Goal: Information Seeking & Learning: Learn about a topic

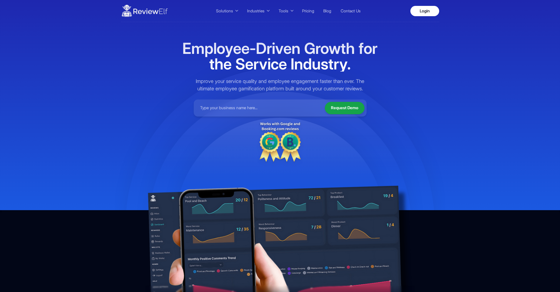
click at [438, 7] on li "Login" at bounding box center [423, 11] width 31 height 10
click at [433, 11] on link "Login" at bounding box center [424, 11] width 29 height 10
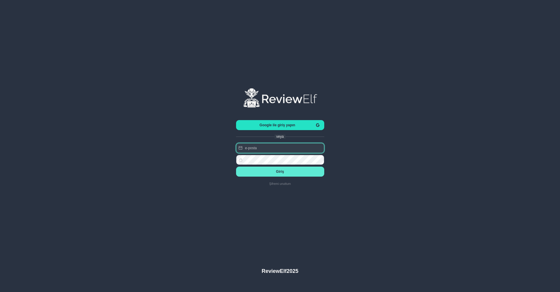
type input "nick.roberts@reviewinsights.org"
click at [281, 126] on span "Google ile giriş yapın" at bounding box center [278, 125] width 74 height 4
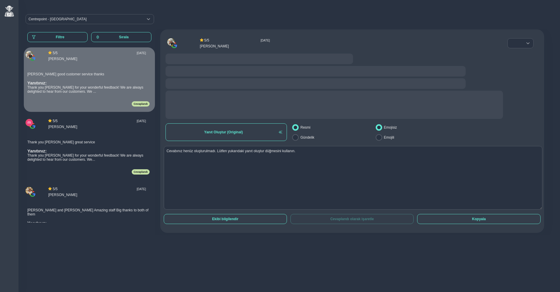
radio input "false"
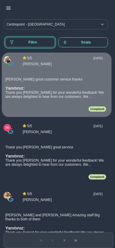
click at [27, 41] on span "Filtre" at bounding box center [32, 42] width 35 height 4
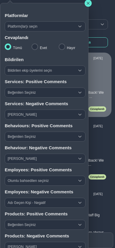
click at [38, 92] on span "Beğenilen Seçiniz" at bounding box center [39, 92] width 69 height 9
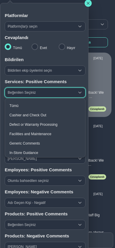
click at [32, 115] on span "Cashier and Check Out" at bounding box center [27, 115] width 37 height 4
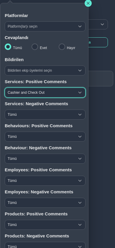
click at [33, 94] on span "Cashier and Check Out" at bounding box center [39, 92] width 69 height 9
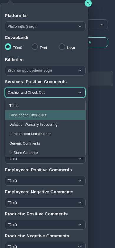
click at [17, 106] on span "Tümü" at bounding box center [13, 106] width 9 height 4
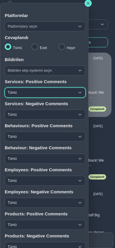
click at [88, 3] on icon "button" at bounding box center [87, 3] width 3 height 3
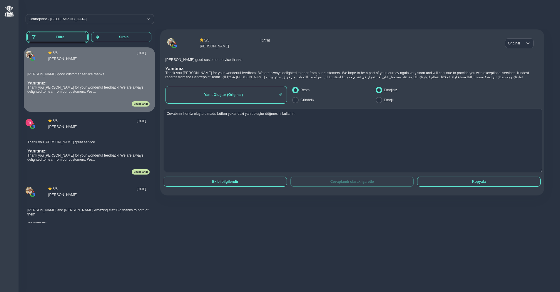
click at [58, 36] on span "Filtre" at bounding box center [60, 37] width 46 height 4
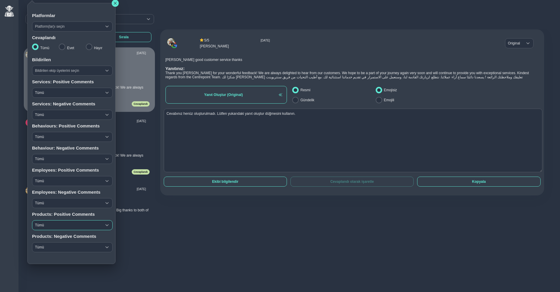
click at [50, 225] on span "Tümü" at bounding box center [66, 224] width 69 height 9
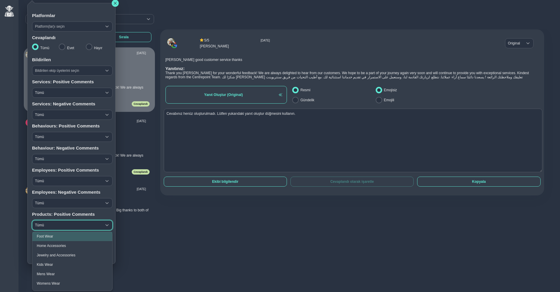
scroll to position [21, 0]
click at [50, 276] on span "Mens Wear" at bounding box center [46, 274] width 18 height 4
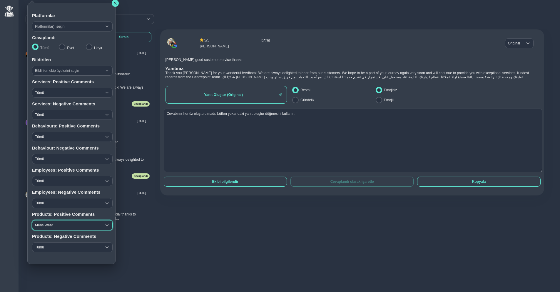
click at [58, 227] on span "Mens Wear" at bounding box center [66, 224] width 69 height 9
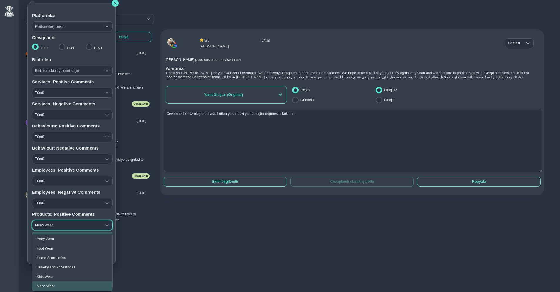
scroll to position [3, 0]
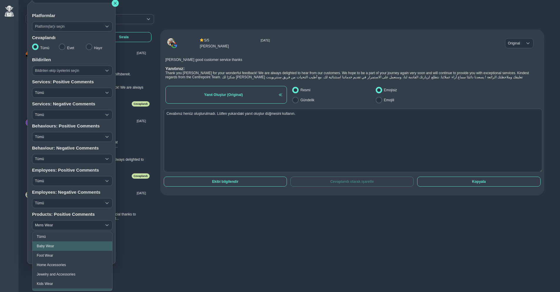
click at [55, 246] on li "Baby Wear" at bounding box center [72, 245] width 80 height 9
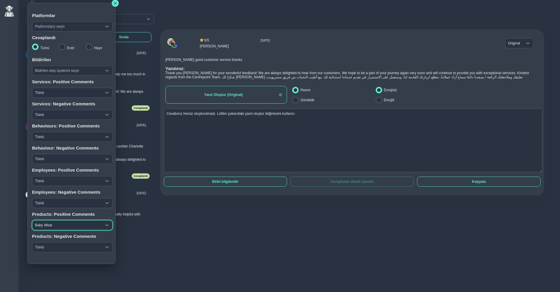
click at [53, 228] on span "Baby Wear" at bounding box center [66, 224] width 69 height 9
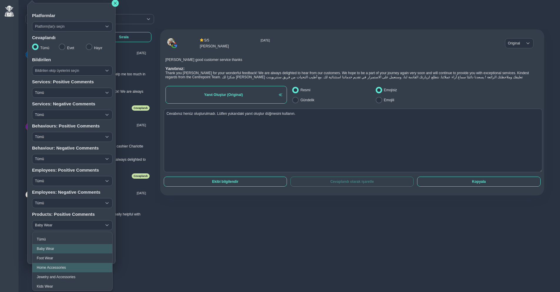
click at [46, 269] on span "Home Accessories" at bounding box center [51, 267] width 29 height 4
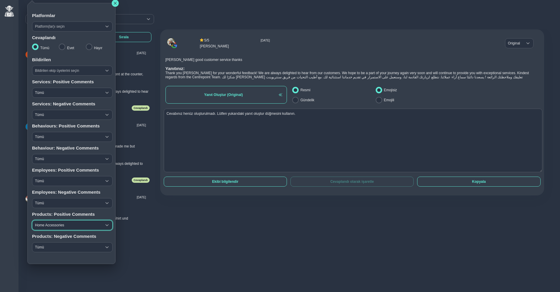
click at [50, 228] on span "Home Accessories" at bounding box center [66, 224] width 69 height 9
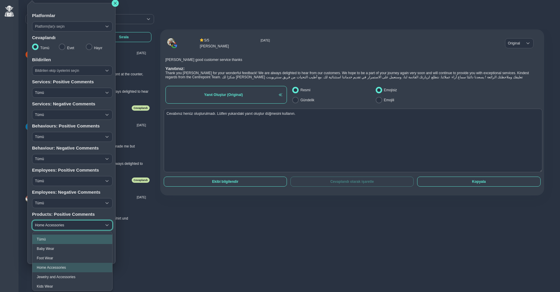
click at [48, 239] on li "Tümü" at bounding box center [72, 238] width 80 height 9
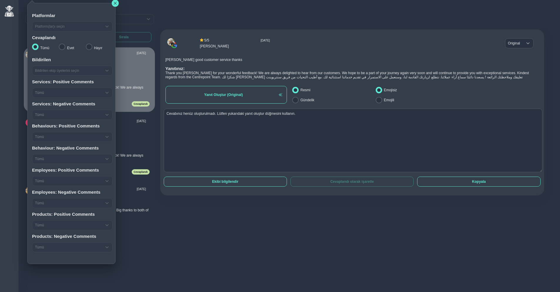
click at [47, 251] on div "Tümü Tümü Tümü" at bounding box center [72, 247] width 81 height 14
click at [49, 248] on span "Tümü" at bounding box center [66, 246] width 69 height 9
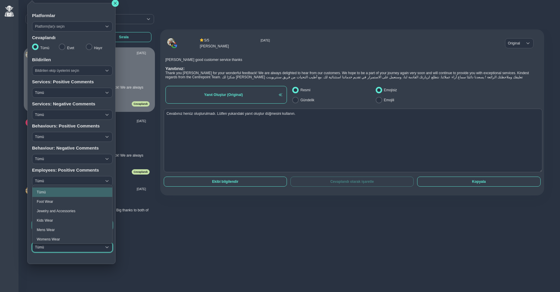
scroll to position [0, 0]
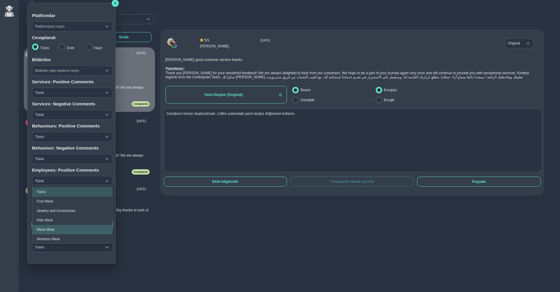
click at [46, 229] on span "Mens Wear" at bounding box center [46, 229] width 18 height 4
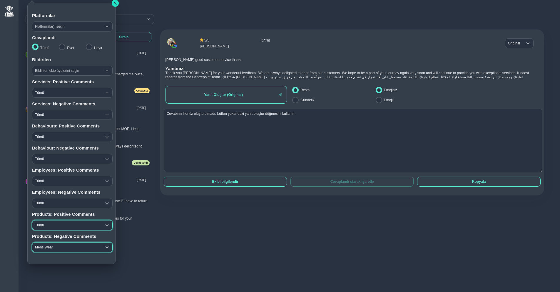
click at [114, 5] on icon "button" at bounding box center [116, 3] width 4 height 4
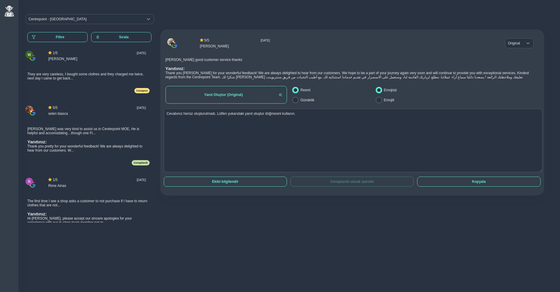
click at [99, 132] on div "Abdallah was very kind to assist us in Centerpoint MOE, He is helpful and accom…" at bounding box center [88, 140] width 122 height 34
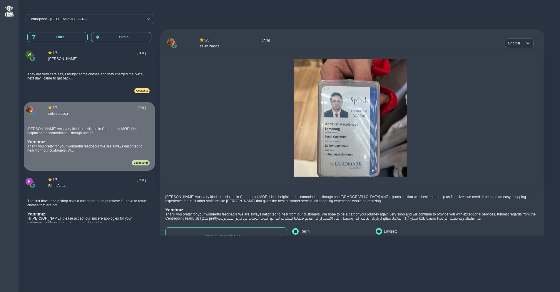
click at [93, 76] on div "They are very careless, I bought some clothes and they charged me twice, next d…" at bounding box center [88, 76] width 122 height 16
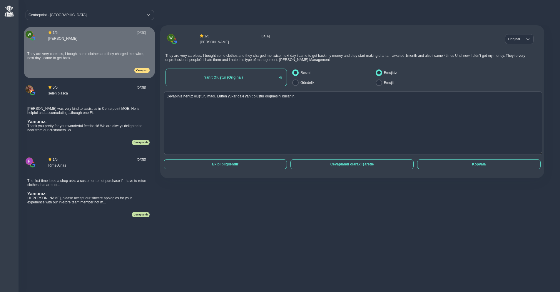
click at [92, 106] on div "Abdallah was very kind to assist us in Centerpoint MOE, He is helpful and accom…" at bounding box center [88, 119] width 122 height 34
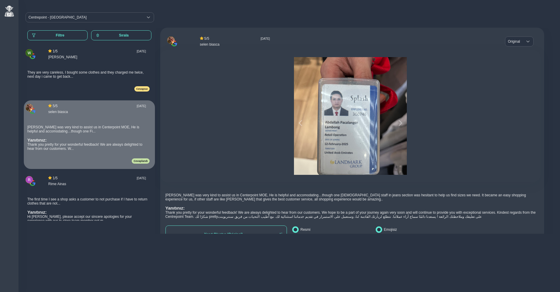
scroll to position [0, 0]
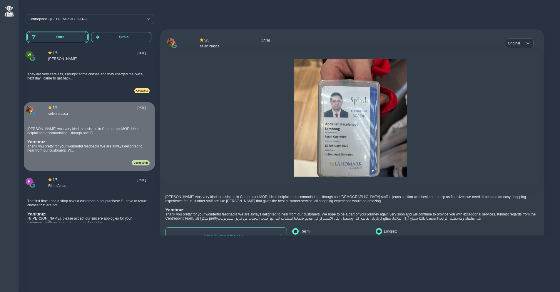
click at [68, 40] on button "Filtre" at bounding box center [57, 37] width 60 height 10
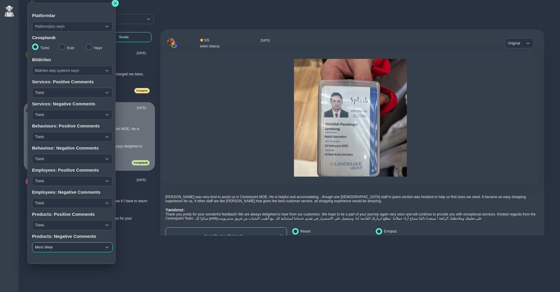
click at [51, 247] on span "Mens Wear" at bounding box center [66, 246] width 69 height 9
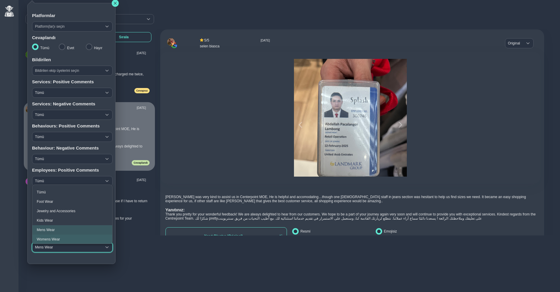
scroll to position [0, 0]
click at [42, 190] on span "Tümü" at bounding box center [41, 192] width 9 height 4
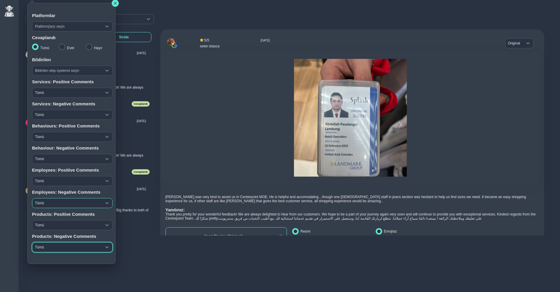
click at [54, 206] on span "Tümü" at bounding box center [66, 202] width 69 height 9
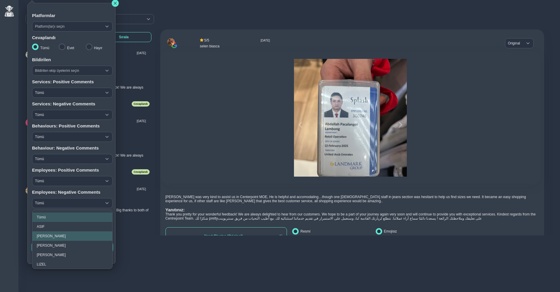
click at [61, 238] on li "DENISH KARAKI" at bounding box center [72, 235] width 80 height 9
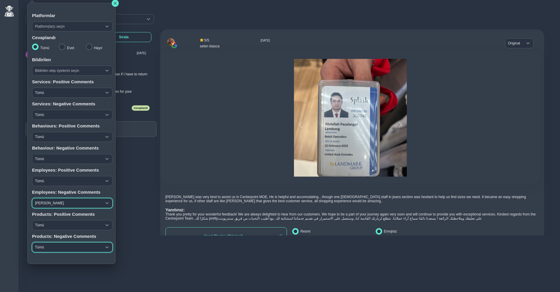
click at [49, 205] on span "DENISH KARAKI" at bounding box center [66, 202] width 69 height 9
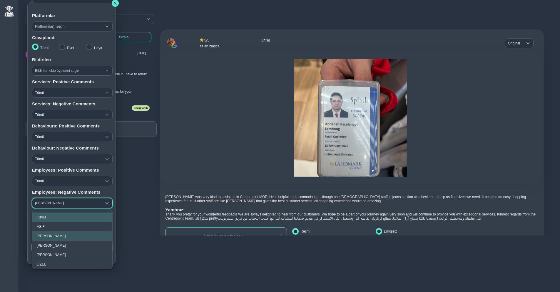
click at [49, 217] on li "Tümü" at bounding box center [72, 216] width 80 height 9
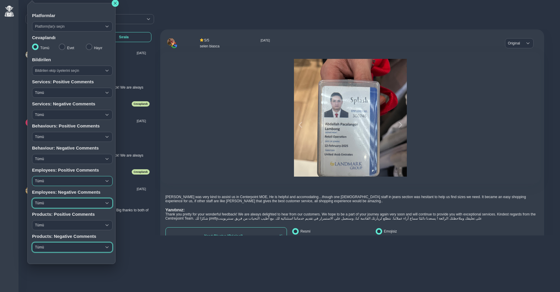
click at [54, 184] on span "Tümü" at bounding box center [66, 180] width 69 height 9
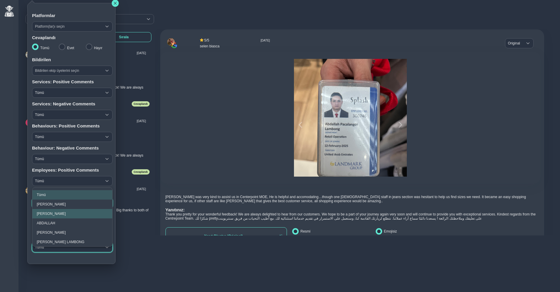
click at [53, 214] on span "ABBAS KHAN" at bounding box center [51, 213] width 29 height 4
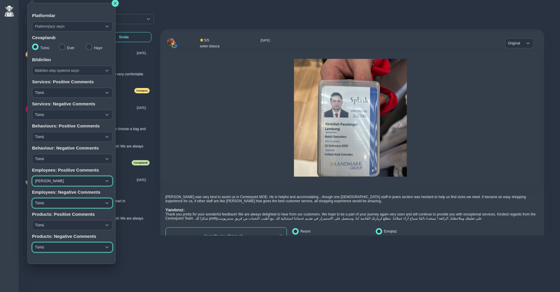
click at [53, 184] on span "ABBAS KHAN" at bounding box center [66, 180] width 69 height 9
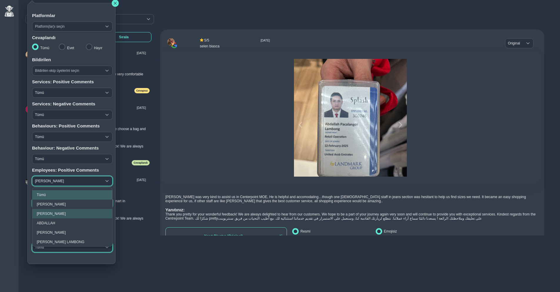
click at [44, 195] on span "Tümü" at bounding box center [41, 195] width 9 height 4
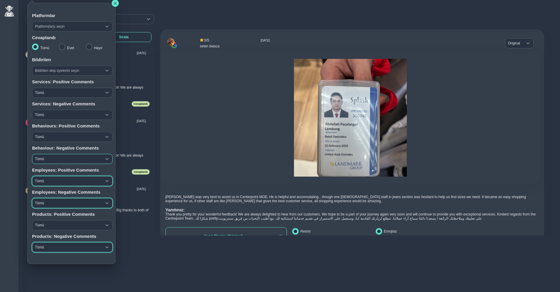
click at [50, 159] on span "Tümü" at bounding box center [66, 158] width 69 height 9
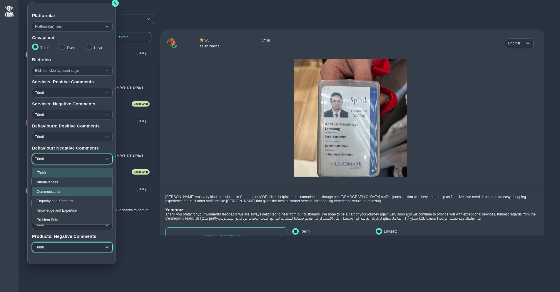
click at [50, 191] on span "Communication" at bounding box center [49, 191] width 24 height 4
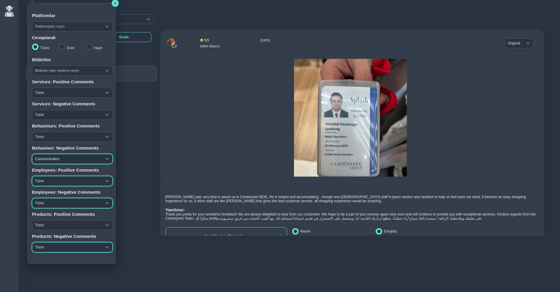
click at [51, 159] on span "Communication" at bounding box center [66, 158] width 69 height 9
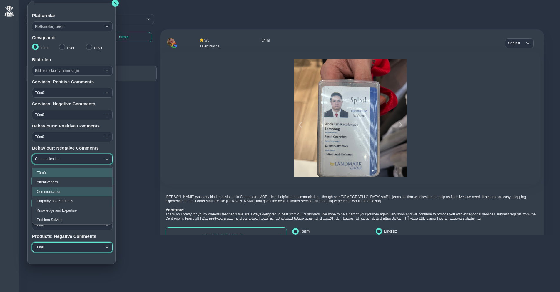
click at [49, 172] on li "Tümü" at bounding box center [72, 172] width 80 height 9
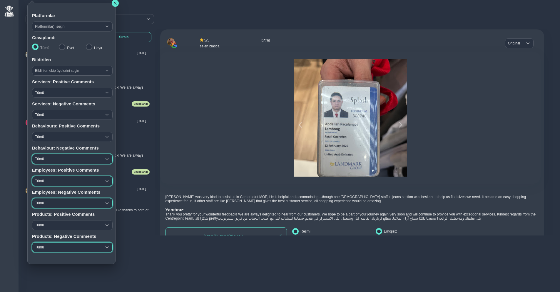
click at [50, 161] on span "Tümü" at bounding box center [66, 158] width 69 height 9
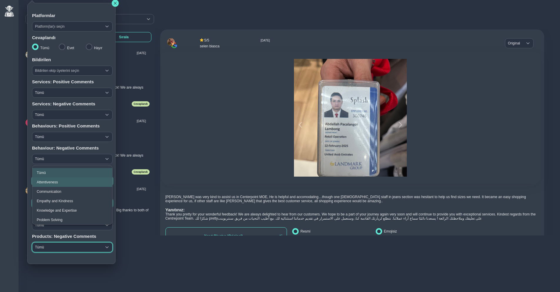
click at [50, 182] on span "Attentiveness" at bounding box center [47, 182] width 21 height 4
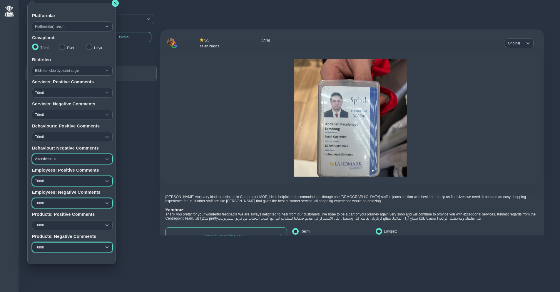
click at [48, 160] on span "Attentiveness" at bounding box center [66, 158] width 69 height 9
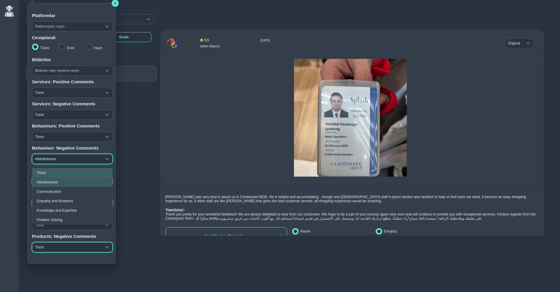
click at [47, 171] on li "Tümü" at bounding box center [72, 172] width 80 height 9
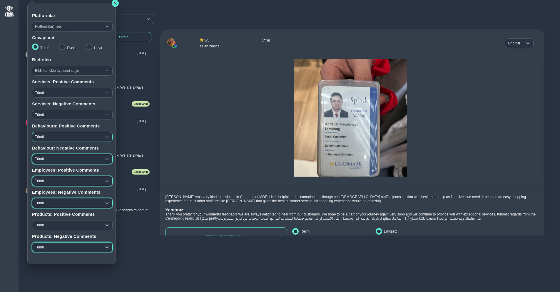
click at [51, 139] on span "Tümü" at bounding box center [66, 136] width 69 height 9
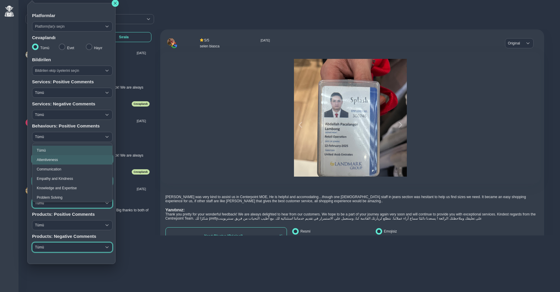
click at [49, 160] on span "Attentiveness" at bounding box center [47, 160] width 21 height 4
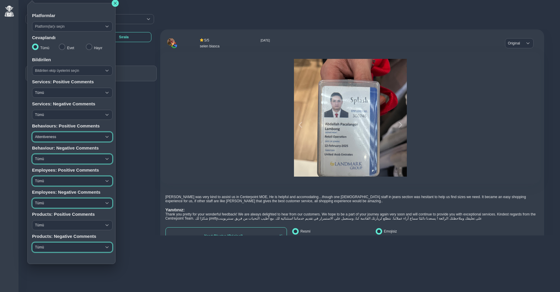
click at [50, 139] on span "Attentiveness" at bounding box center [66, 136] width 69 height 9
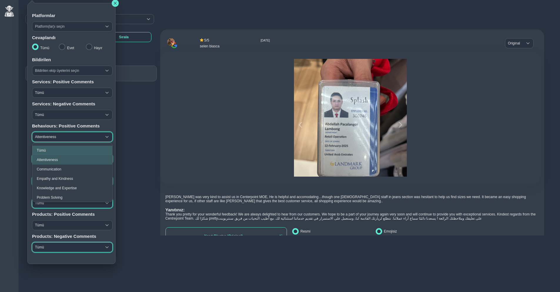
click at [50, 149] on li "Tümü" at bounding box center [72, 150] width 80 height 9
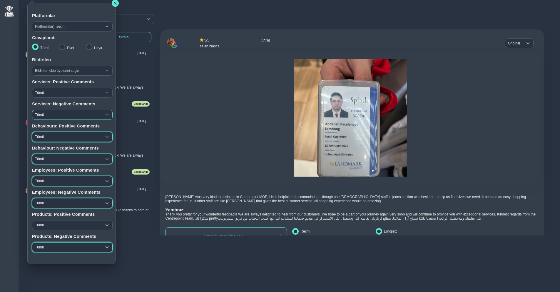
click at [59, 113] on span "Tümü" at bounding box center [66, 114] width 69 height 9
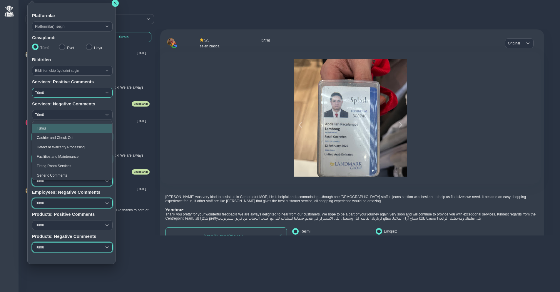
click at [60, 94] on span "Tümü" at bounding box center [66, 92] width 69 height 9
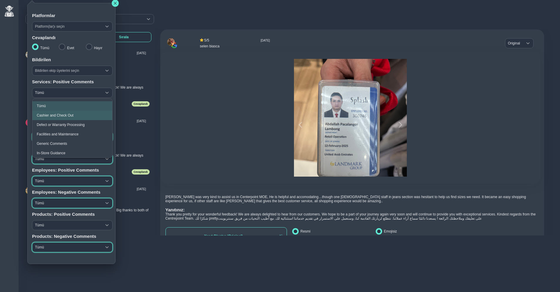
click at [58, 116] on span "Cashier and Check Out" at bounding box center [55, 115] width 37 height 4
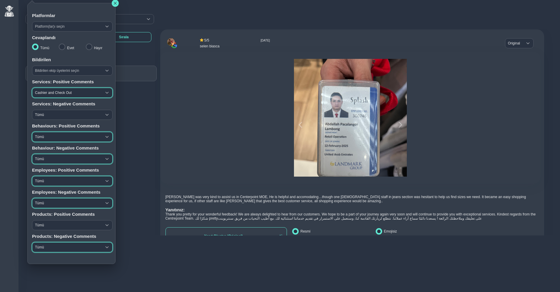
click at [55, 94] on span "Cashier and Check Out" at bounding box center [66, 92] width 69 height 9
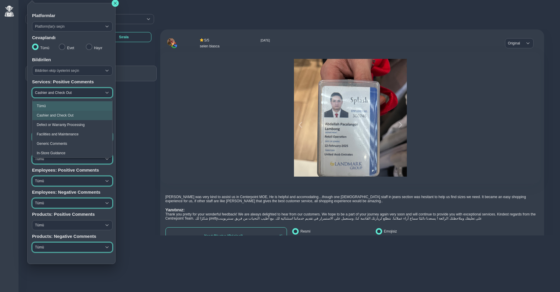
click at [56, 105] on li "Tümü" at bounding box center [72, 105] width 80 height 9
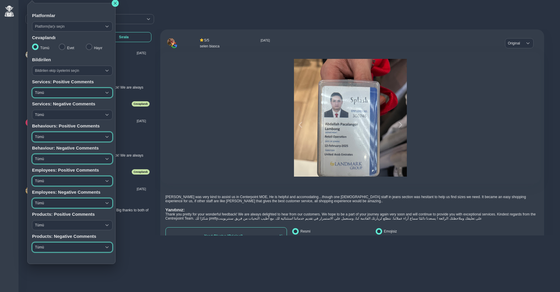
click at [71, 95] on span "Tümü" at bounding box center [66, 92] width 69 height 9
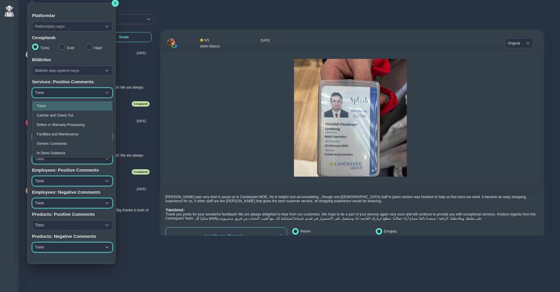
click at [62, 94] on span "Tümü" at bounding box center [66, 92] width 69 height 9
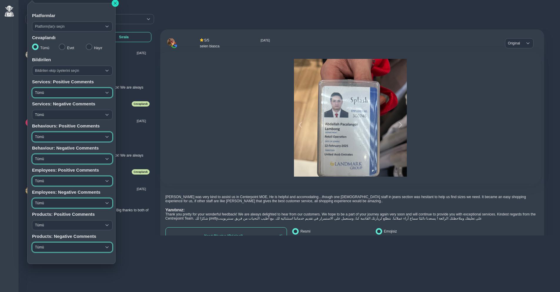
click at [116, 3] on icon "button" at bounding box center [116, 3] width 4 height 4
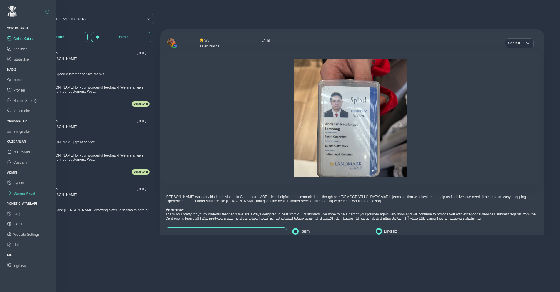
click at [20, 193] on span "Oturum Kapat" at bounding box center [24, 193] width 22 height 4
